Goal: Find specific page/section: Find specific page/section

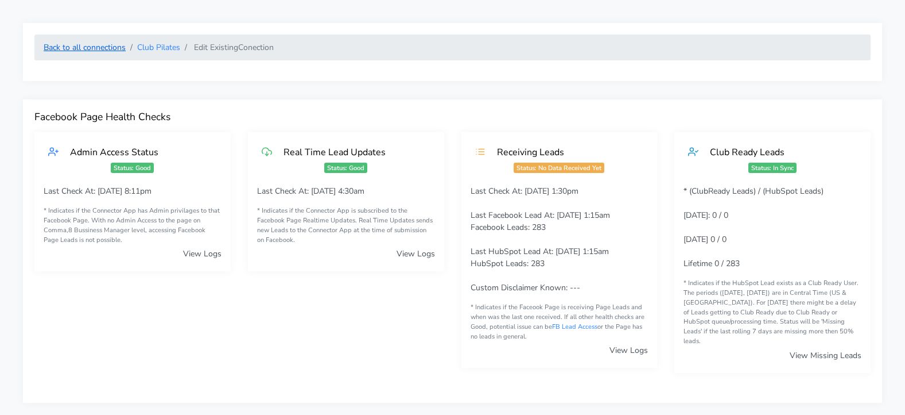
click at [96, 49] on link "Back to all connections" at bounding box center [85, 47] width 82 height 11
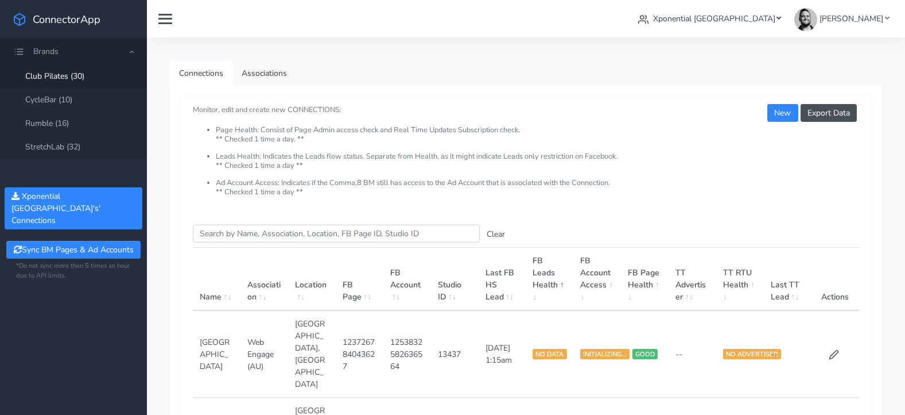
click at [748, 21] on span "Xponential [GEOGRAPHIC_DATA]" at bounding box center [714, 18] width 122 height 11
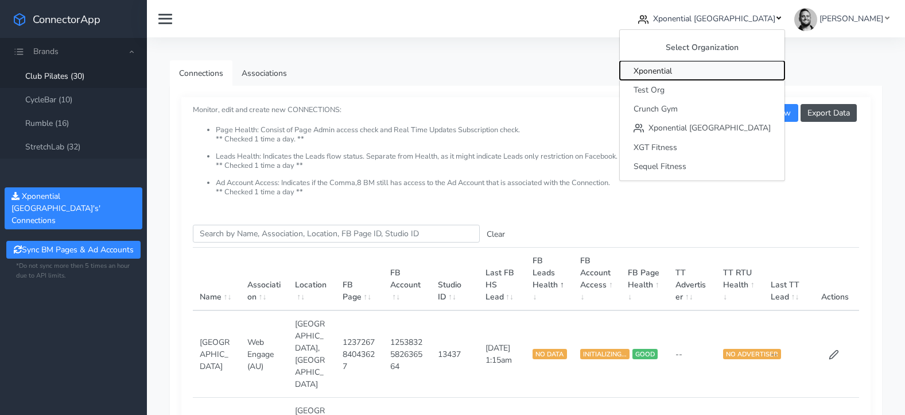
click at [672, 74] on span "Xponential" at bounding box center [653, 70] width 38 height 11
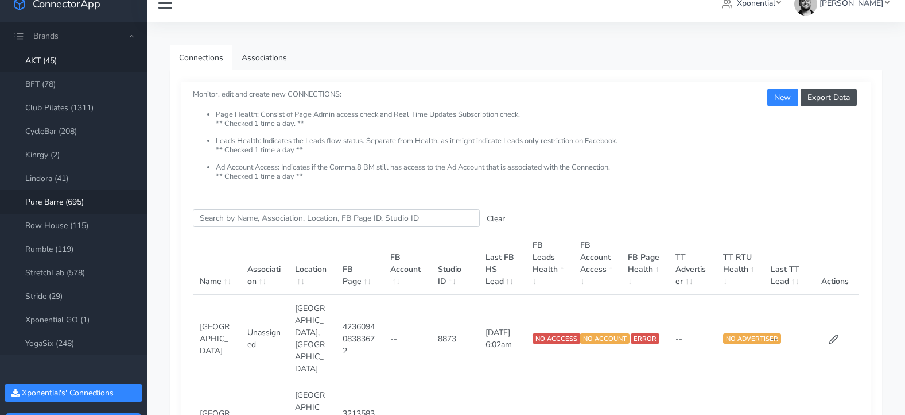
scroll to position [18, 0]
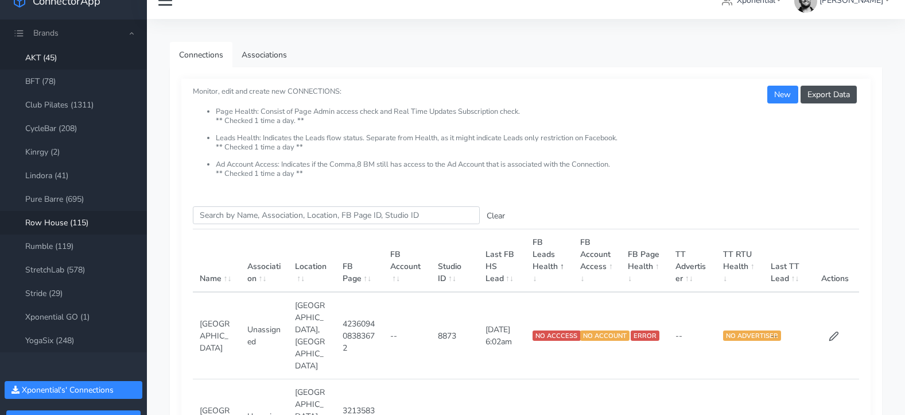
click at [48, 218] on link "Row House (115)" at bounding box center [73, 223] width 147 height 24
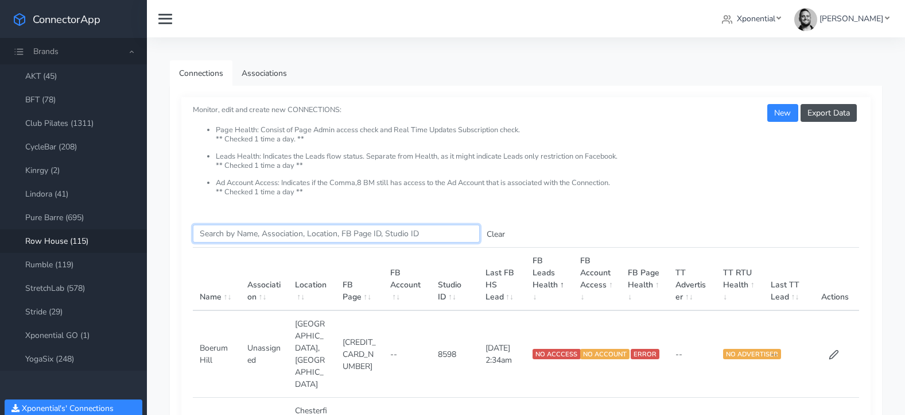
click at [258, 229] on input "Search this table" at bounding box center [336, 233] width 287 height 18
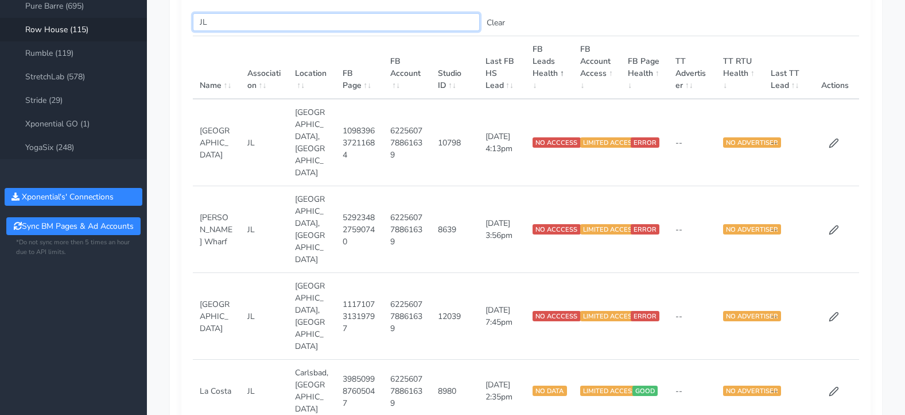
scroll to position [192, 0]
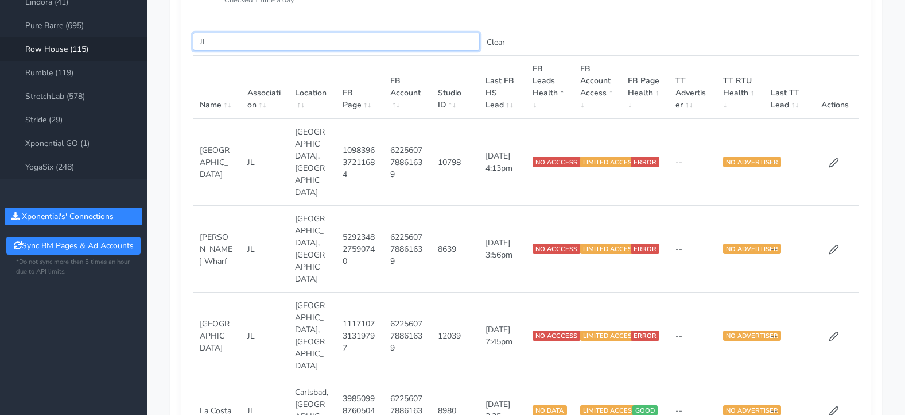
type input "JL"
click at [506, 106] on span at bounding box center [509, 104] width 10 height 11
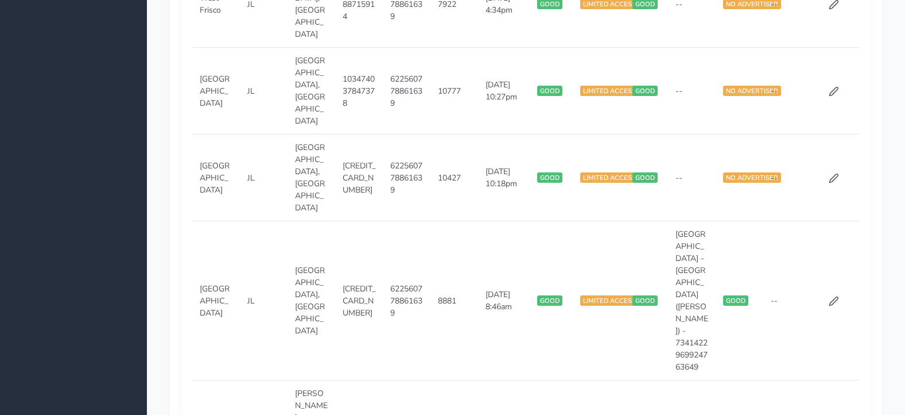
scroll to position [971, 0]
